Goal: Information Seeking & Learning: Find specific fact

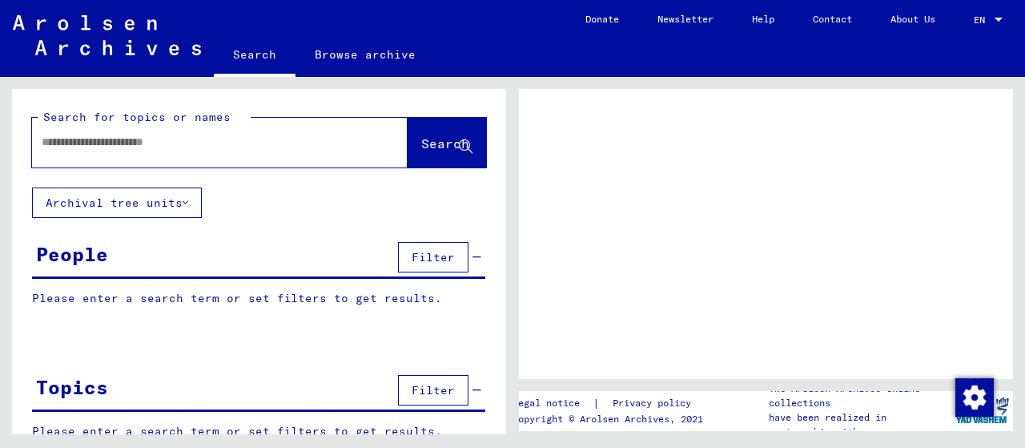
click at [309, 139] on input "text" at bounding box center [205, 142] width 327 height 17
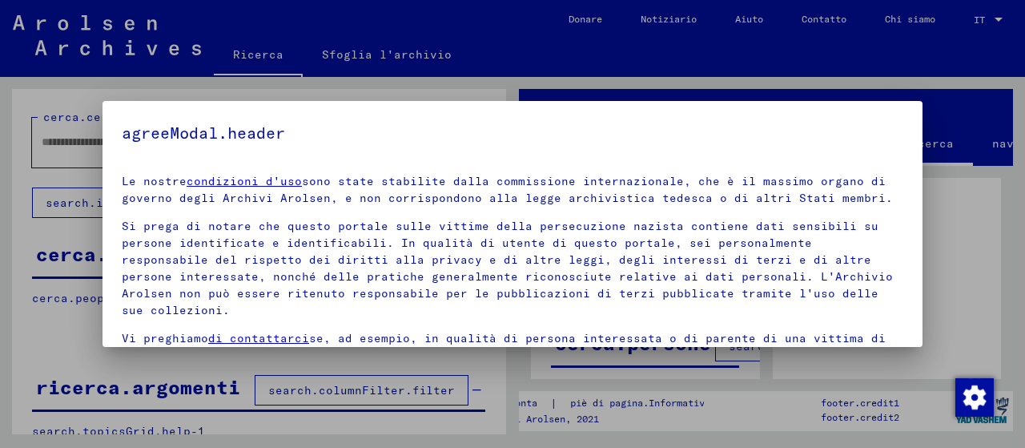
click at [962, 207] on div at bounding box center [512, 224] width 1025 height 448
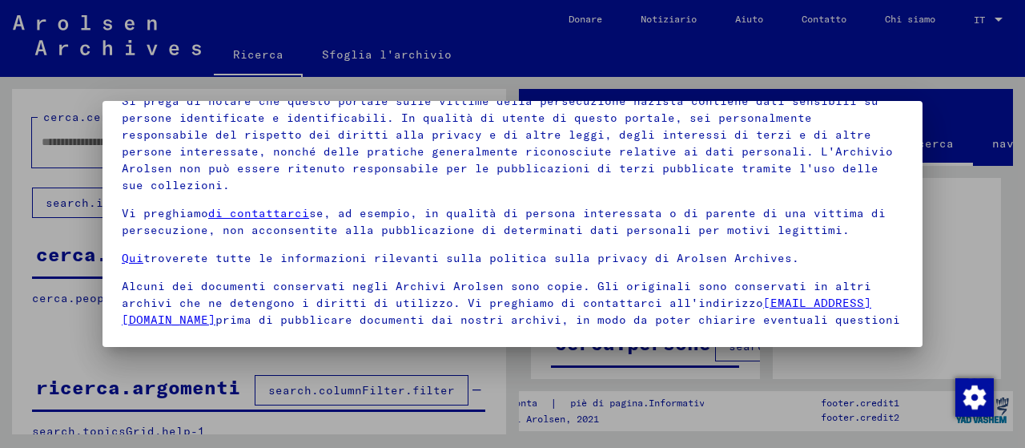
scroll to position [58, 0]
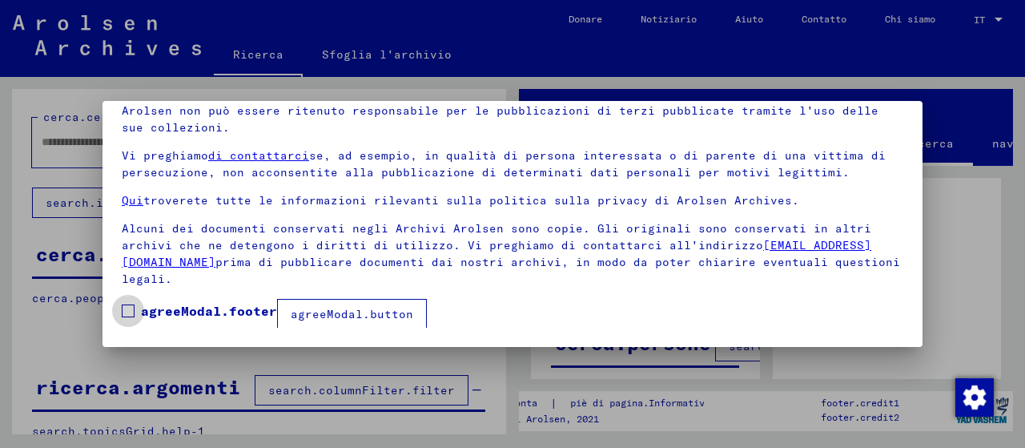
click at [130, 304] on span at bounding box center [128, 310] width 13 height 13
click at [396, 318] on font "agreeModal.button" at bounding box center [352, 314] width 123 height 14
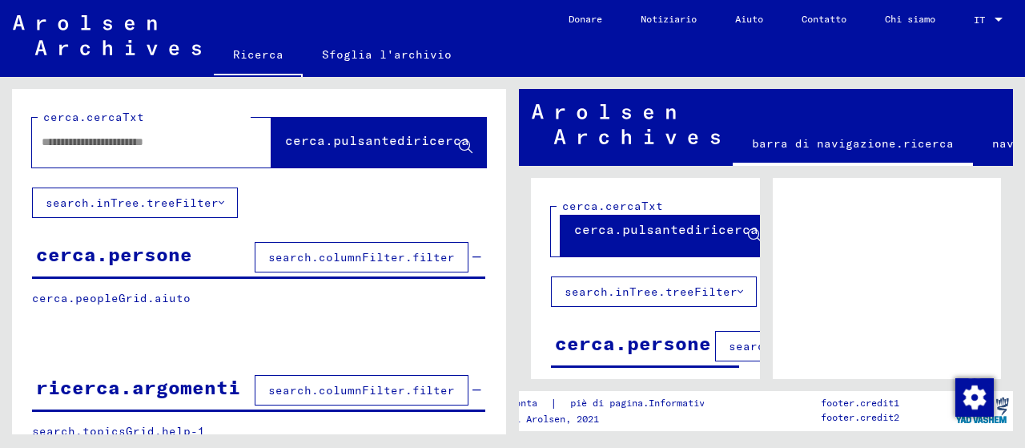
click at [101, 151] on div at bounding box center [132, 142] width 201 height 36
click at [99, 147] on input "text" at bounding box center [137, 142] width 191 height 17
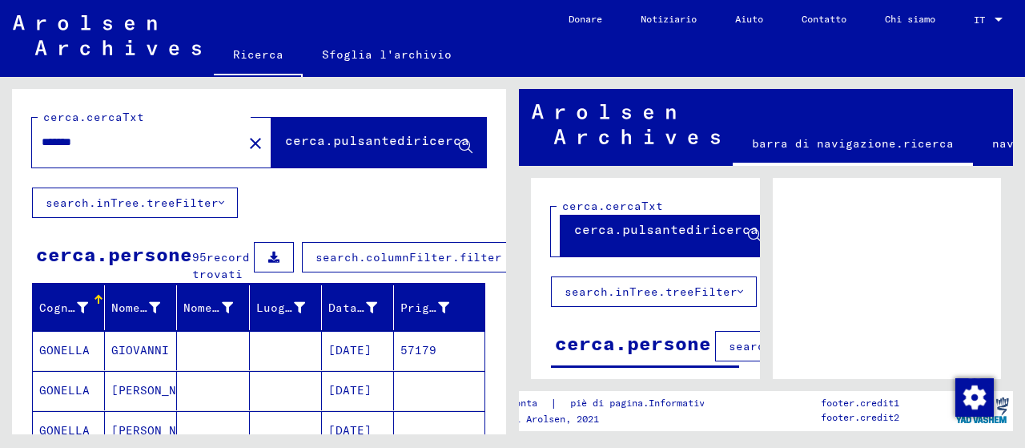
click at [1023, 162] on div "title.searchPage barra di navigazione.ricerca navbar.archivio navbar.donate nav…" at bounding box center [769, 255] width 512 height 357
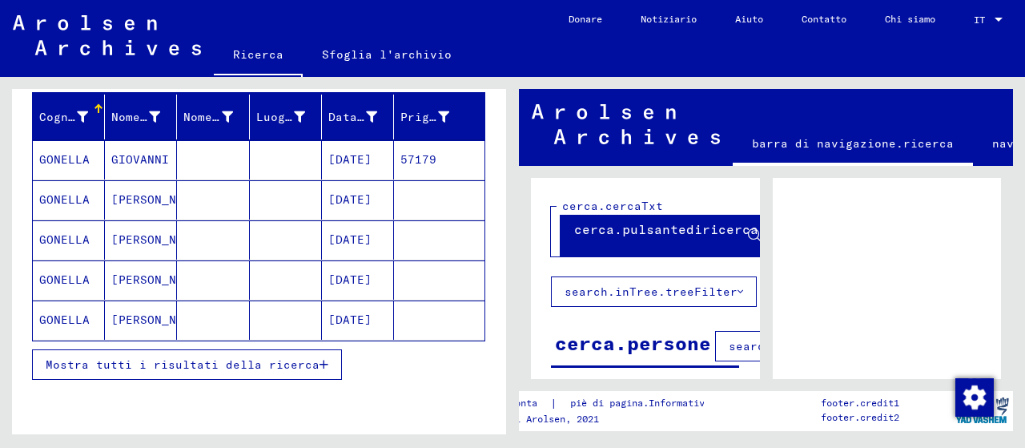
scroll to position [194, 0]
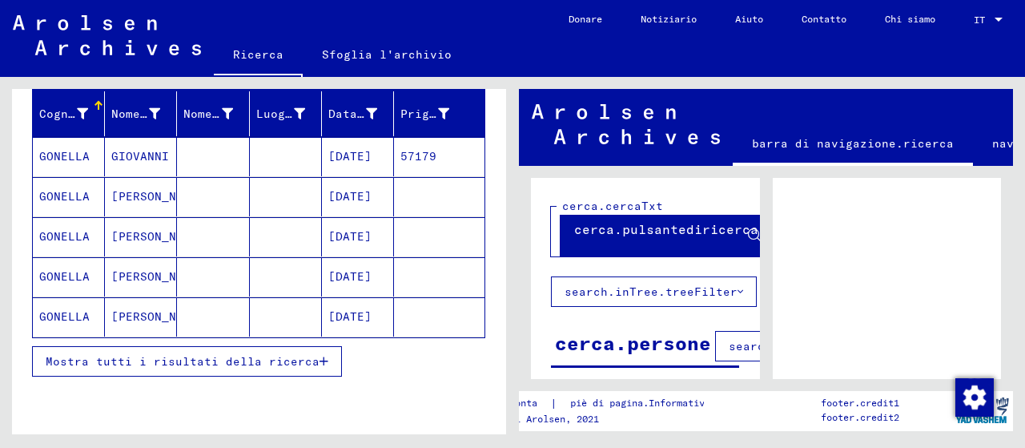
click at [125, 283] on font "[PERSON_NAME]" at bounding box center [158, 276] width 94 height 14
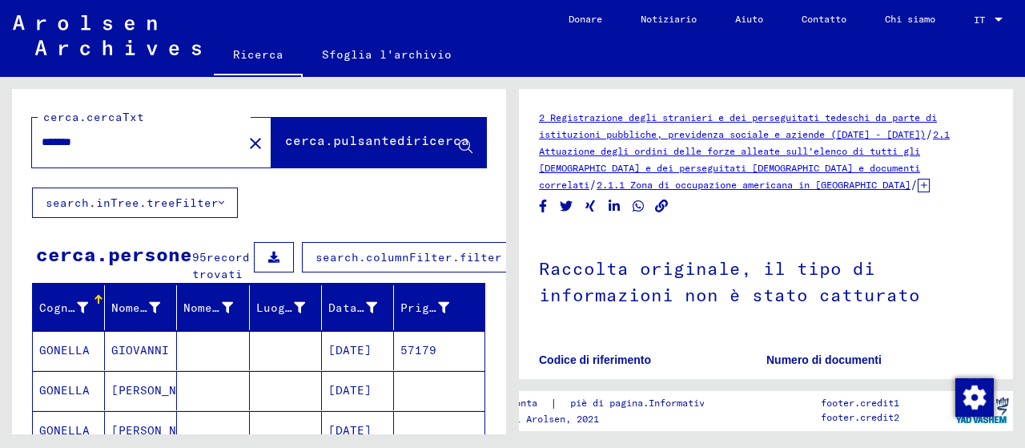
click at [110, 142] on input "*******" at bounding box center [137, 142] width 191 height 17
type input "**********"
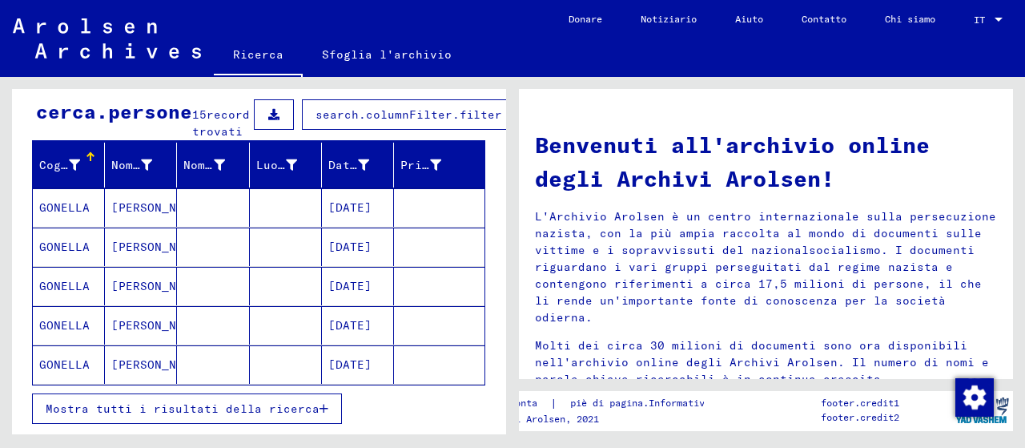
scroll to position [142, 0]
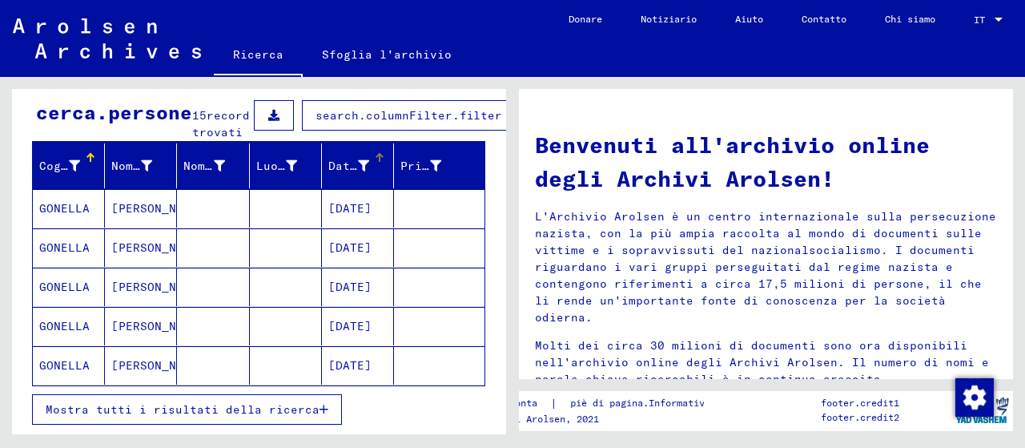
click at [357, 173] on font "Data di nascita" at bounding box center [382, 166] width 108 height 14
click at [253, 416] on font "Mostra tutti i risultati della ricerca" at bounding box center [183, 409] width 274 height 14
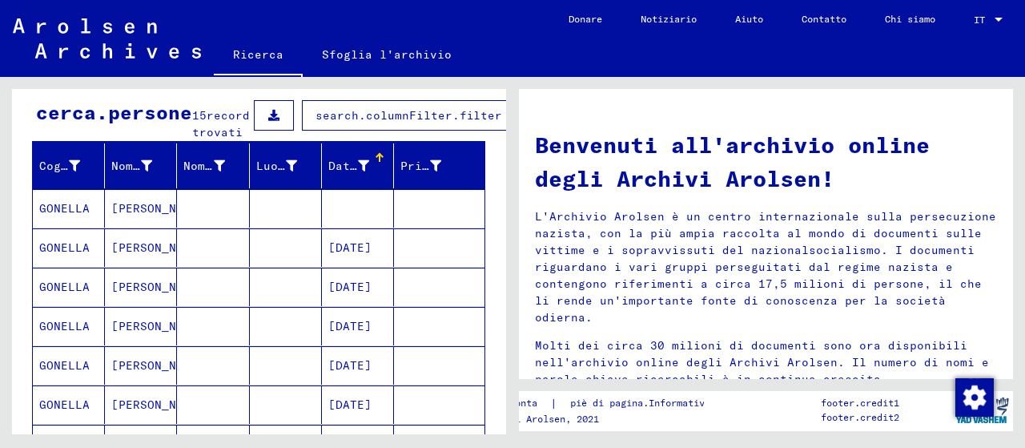
click at [256, 106] on button at bounding box center [274, 115] width 40 height 30
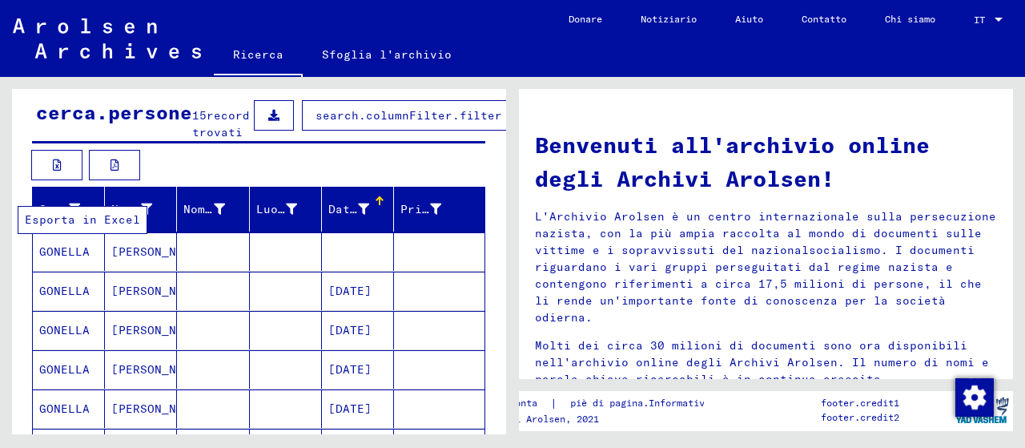
click at [57, 171] on icon at bounding box center [57, 164] width 9 height 11
click at [70, 259] on font "GONELLA" at bounding box center [64, 251] width 50 height 14
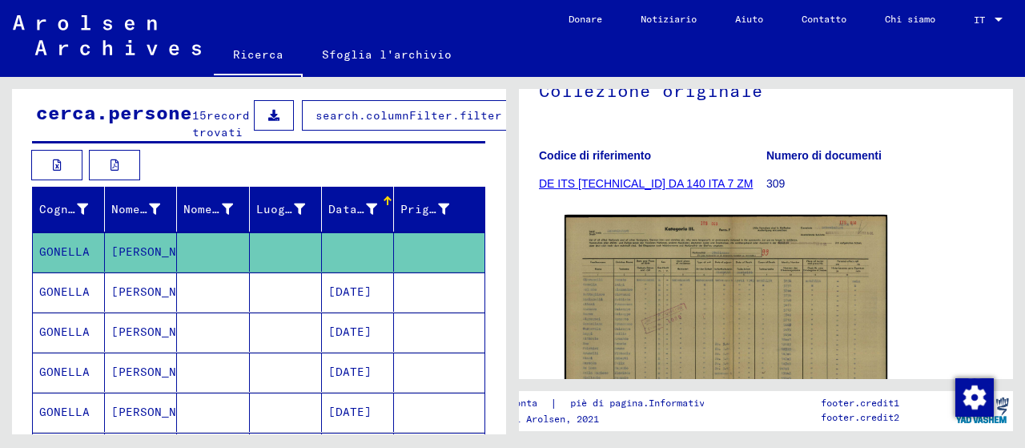
scroll to position [295, 0]
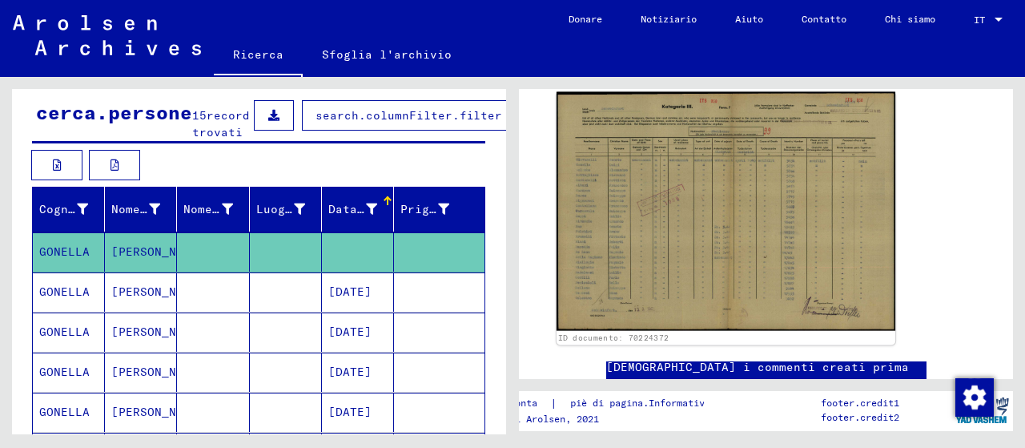
click at [710, 241] on img at bounding box center [725, 211] width 339 height 239
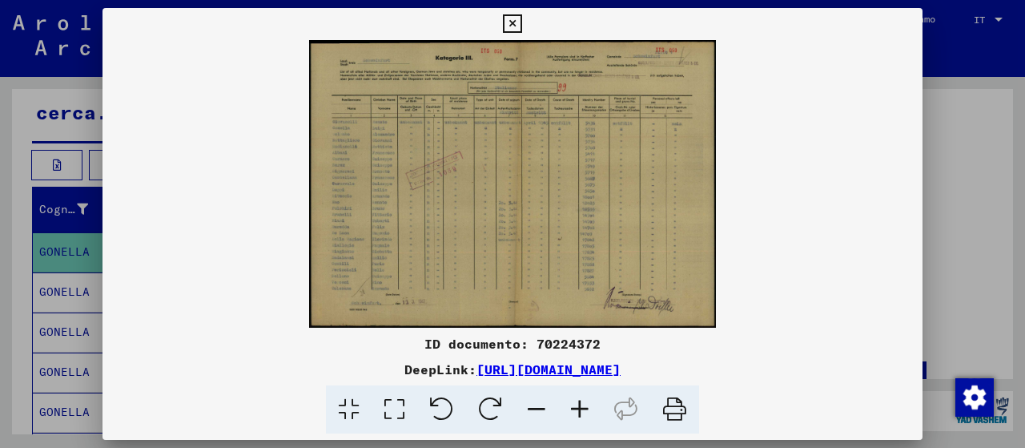
click at [469, 228] on img at bounding box center [512, 183] width 820 height 287
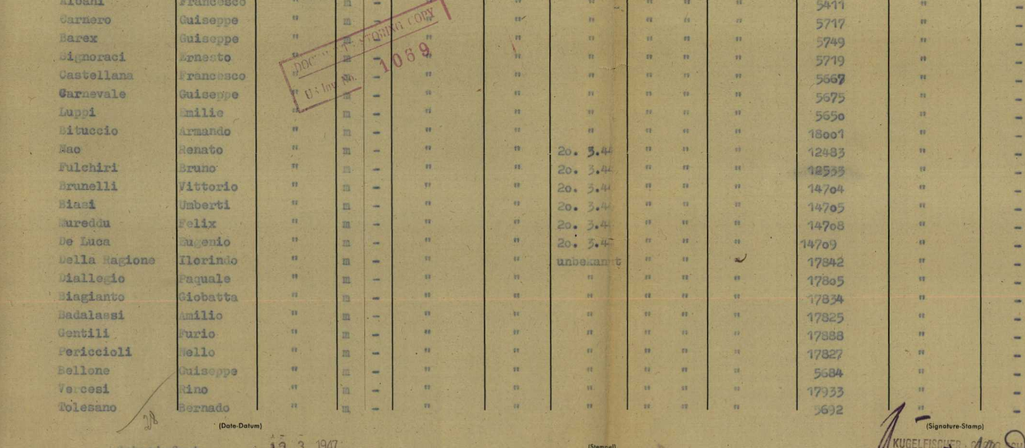
drag, startPoint x: 380, startPoint y: 191, endPoint x: 409, endPoint y: 272, distance: 86.1
click at [409, 272] on img at bounding box center [512, 183] width 820 height 287
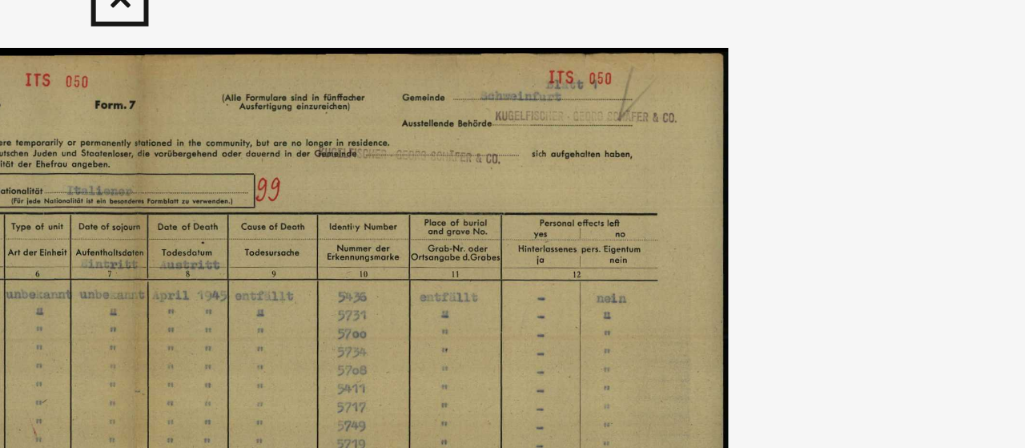
click at [773, 66] on img at bounding box center [512, 183] width 820 height 287
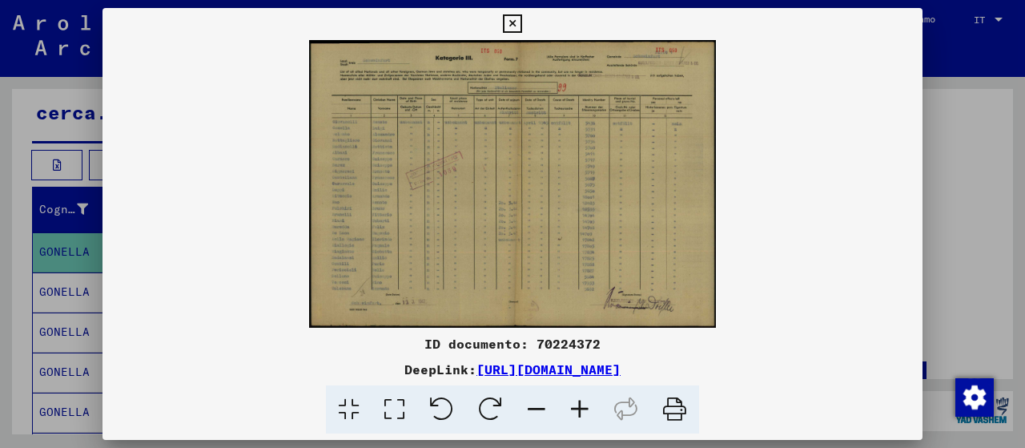
click at [512, 26] on icon at bounding box center [512, 23] width 18 height 19
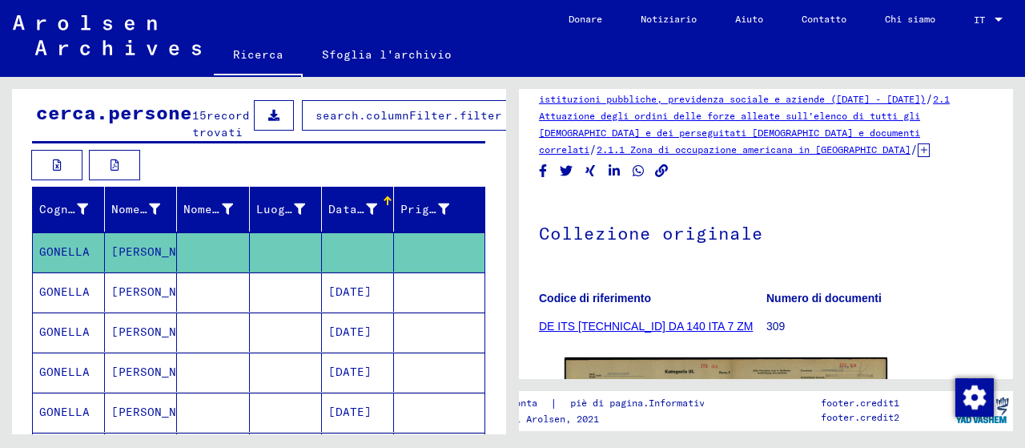
scroll to position [0, 0]
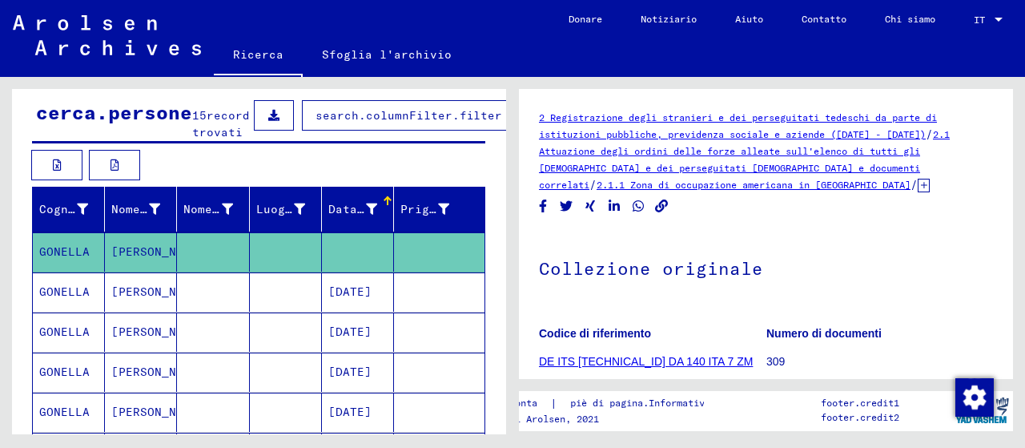
click at [394, 305] on mat-cell at bounding box center [439, 291] width 90 height 39
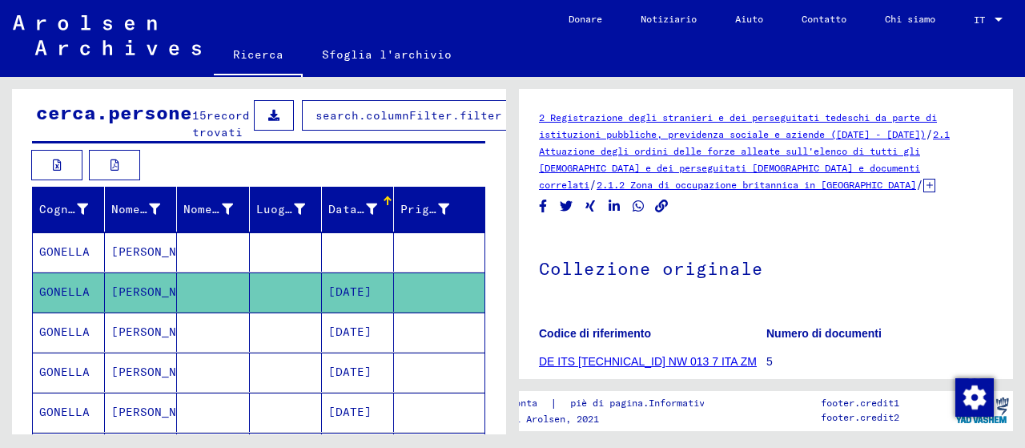
click at [440, 340] on mat-cell at bounding box center [439, 331] width 90 height 39
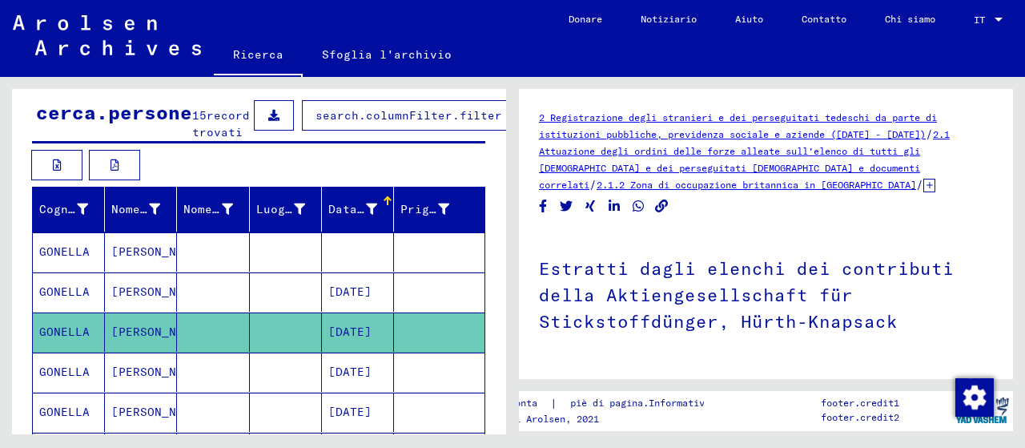
click at [443, 382] on mat-cell at bounding box center [439, 371] width 90 height 39
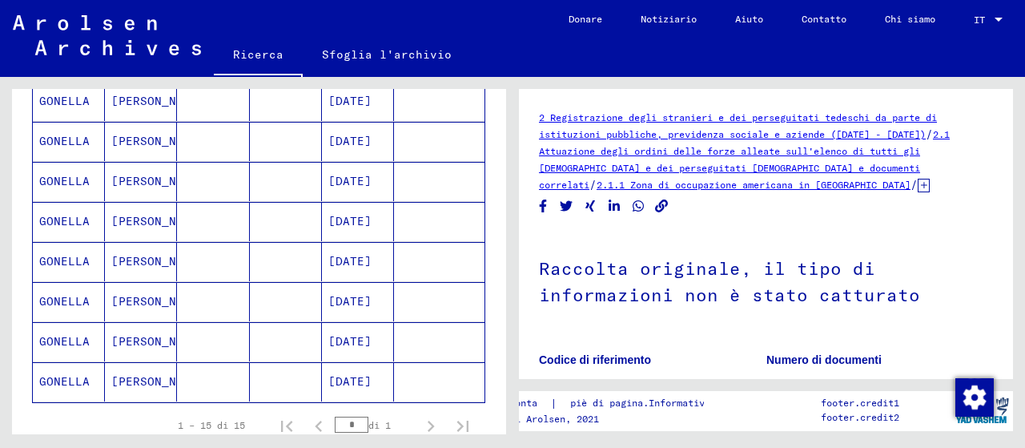
scroll to position [581, 0]
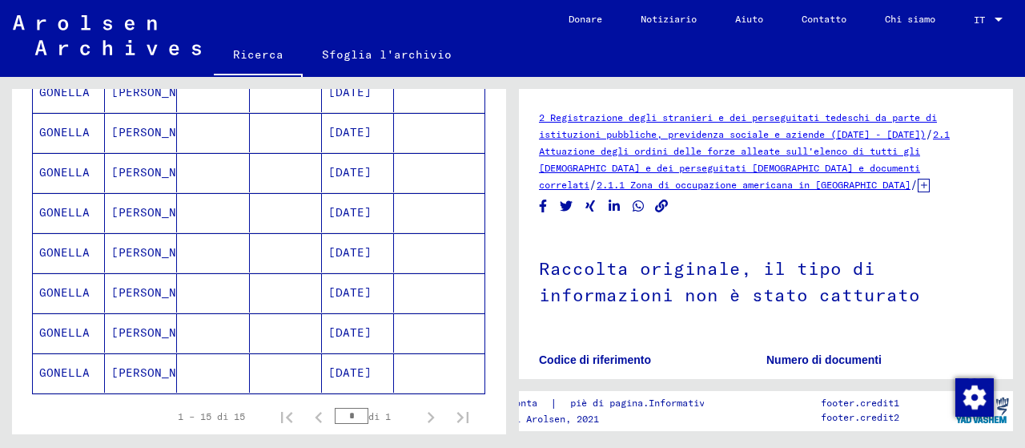
click at [325, 211] on mat-cell "[DATE]" at bounding box center [358, 212] width 72 height 39
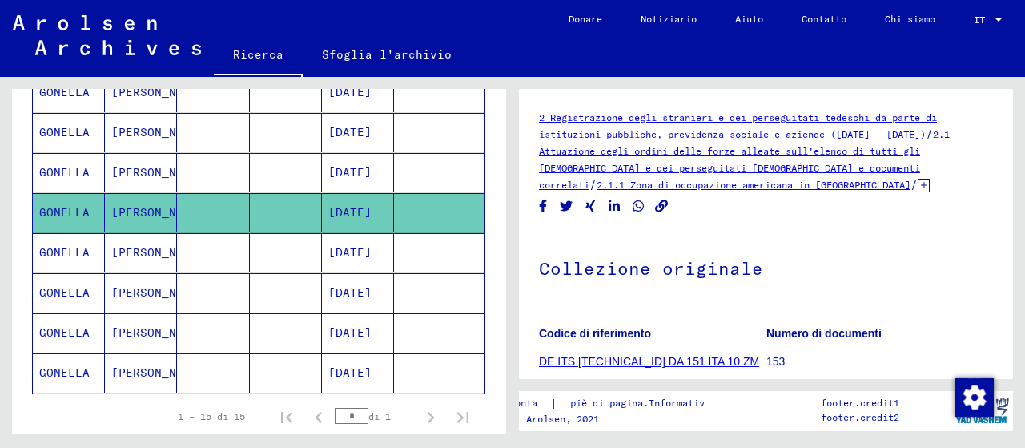
click at [221, 266] on mat-cell at bounding box center [213, 252] width 72 height 39
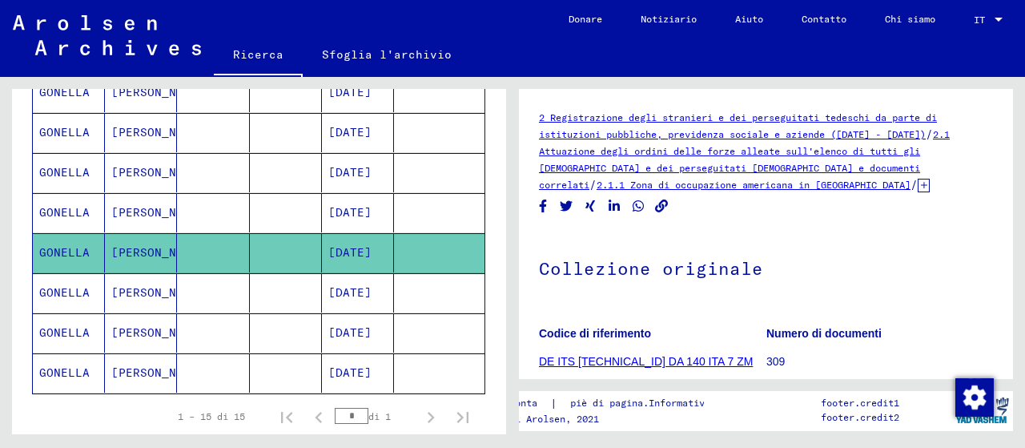
click at [219, 300] on mat-cell at bounding box center [213, 292] width 72 height 39
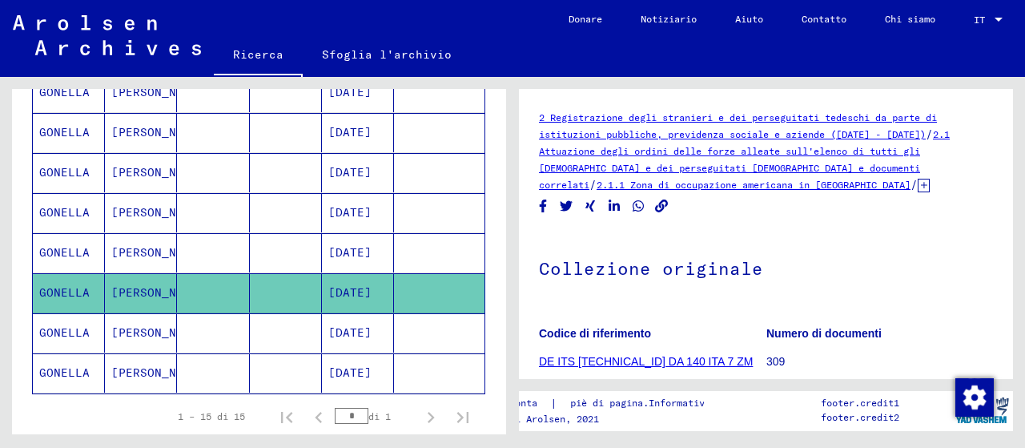
click at [199, 340] on mat-cell at bounding box center [213, 332] width 72 height 39
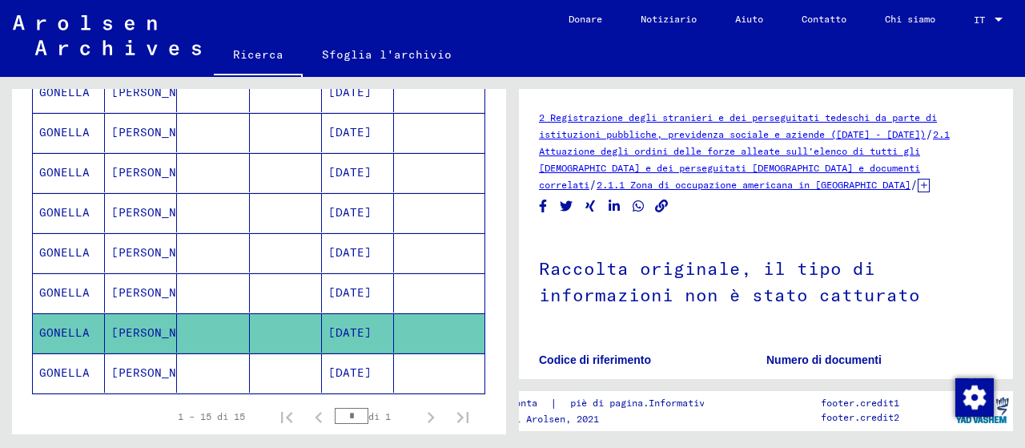
click at [203, 376] on mat-cell at bounding box center [213, 372] width 72 height 39
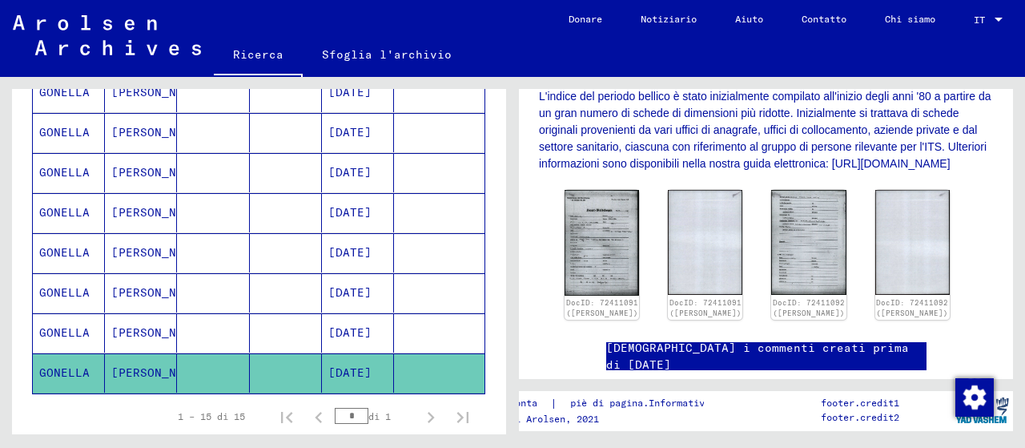
scroll to position [469, 0]
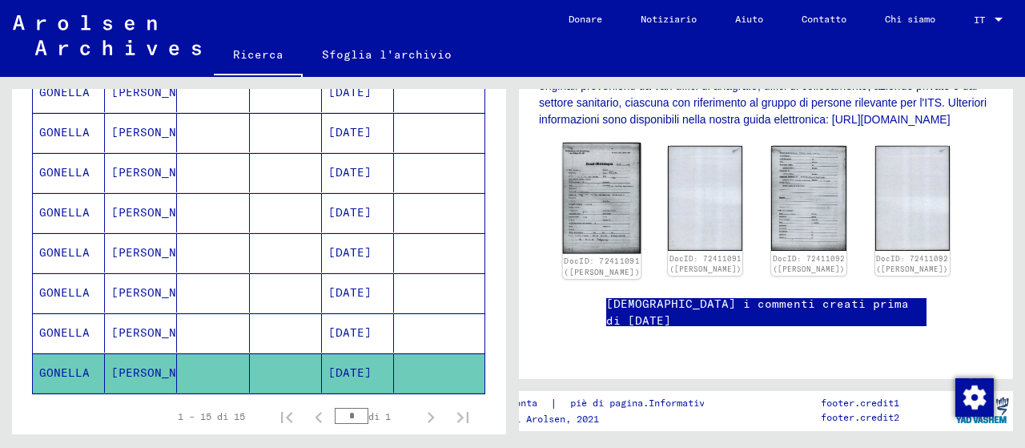
click at [580, 223] on img at bounding box center [602, 198] width 78 height 111
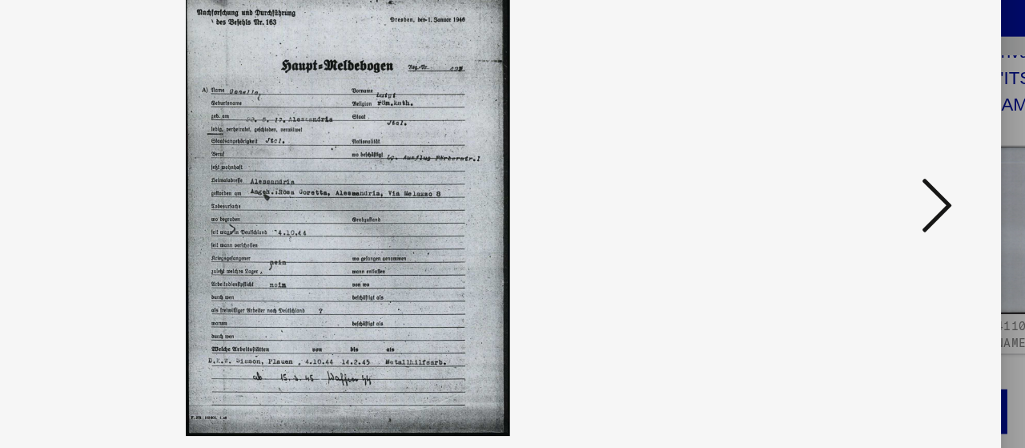
click at [878, 194] on icon at bounding box center [882, 182] width 19 height 38
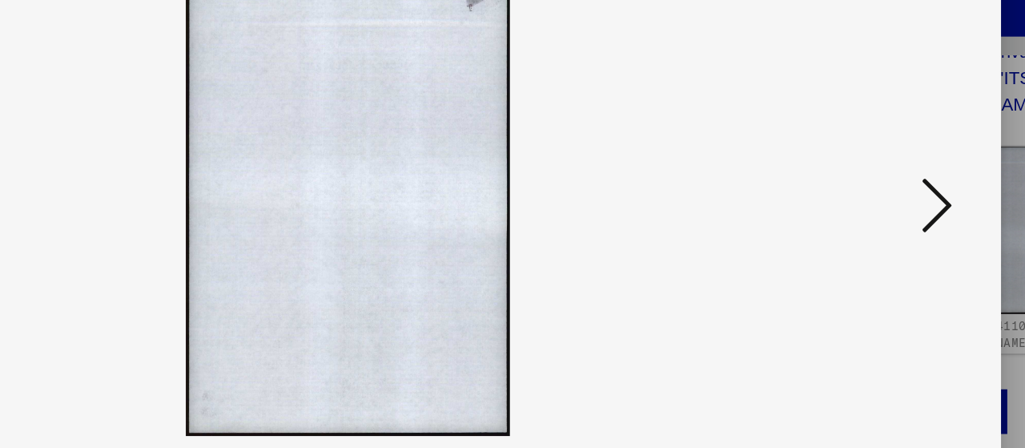
click at [878, 194] on icon at bounding box center [882, 182] width 19 height 38
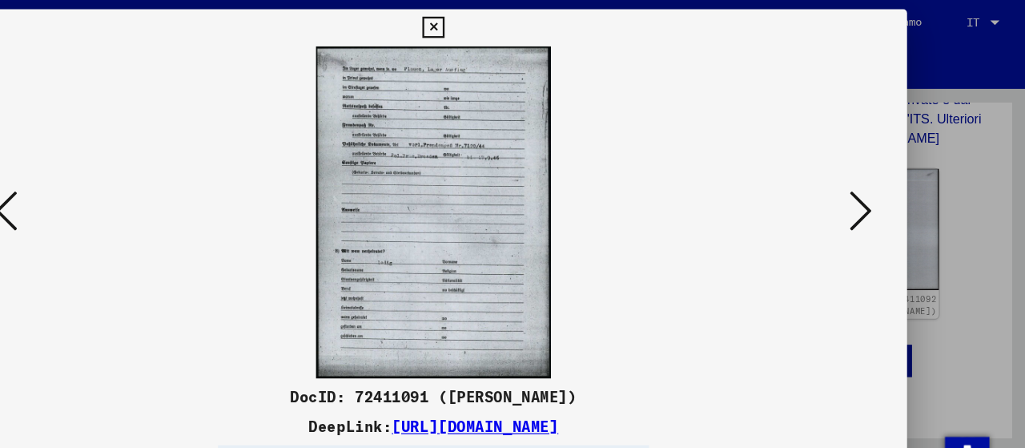
click at [882, 177] on icon at bounding box center [882, 182] width 19 height 38
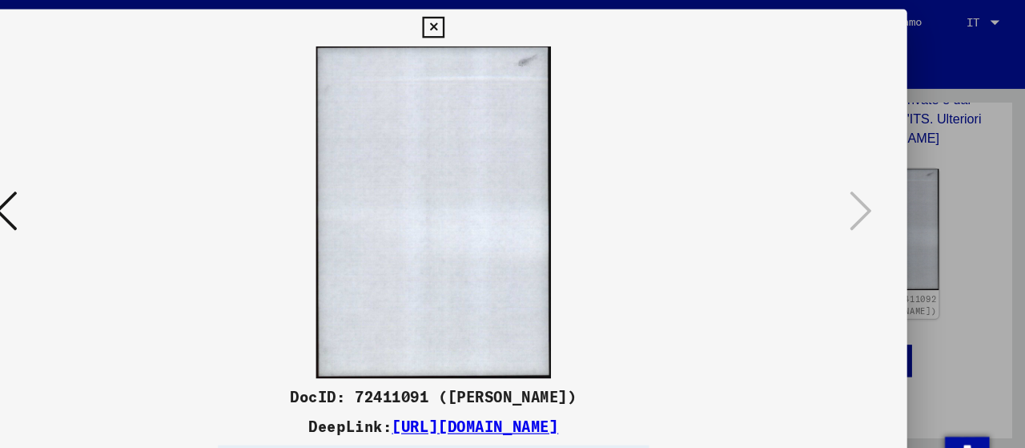
click at [941, 152] on div at bounding box center [512, 224] width 1025 height 448
